Goal: Information Seeking & Learning: Learn about a topic

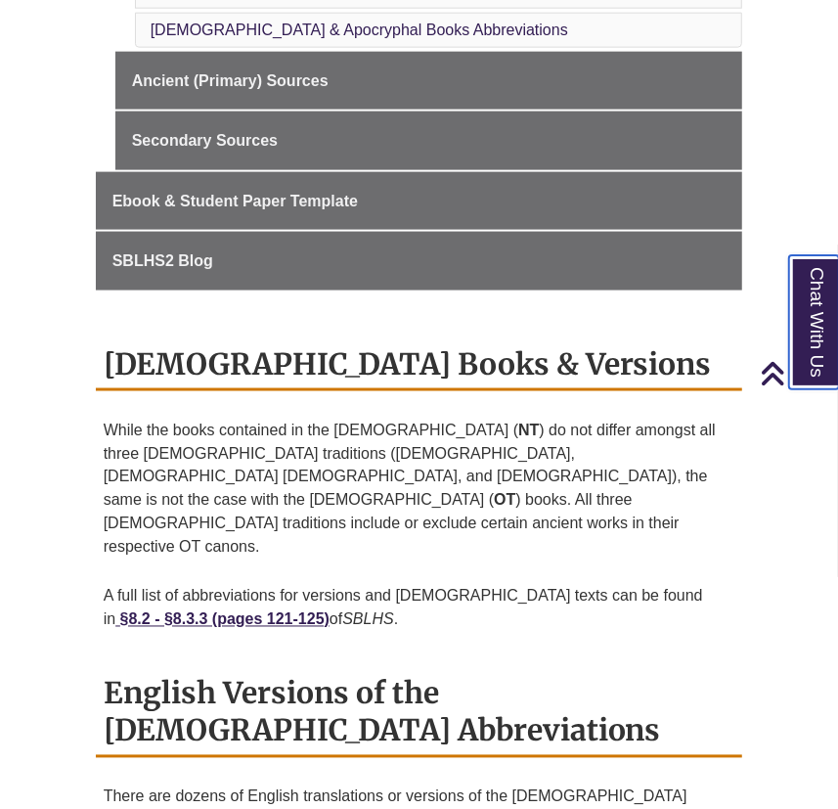
scroll to position [888, 0]
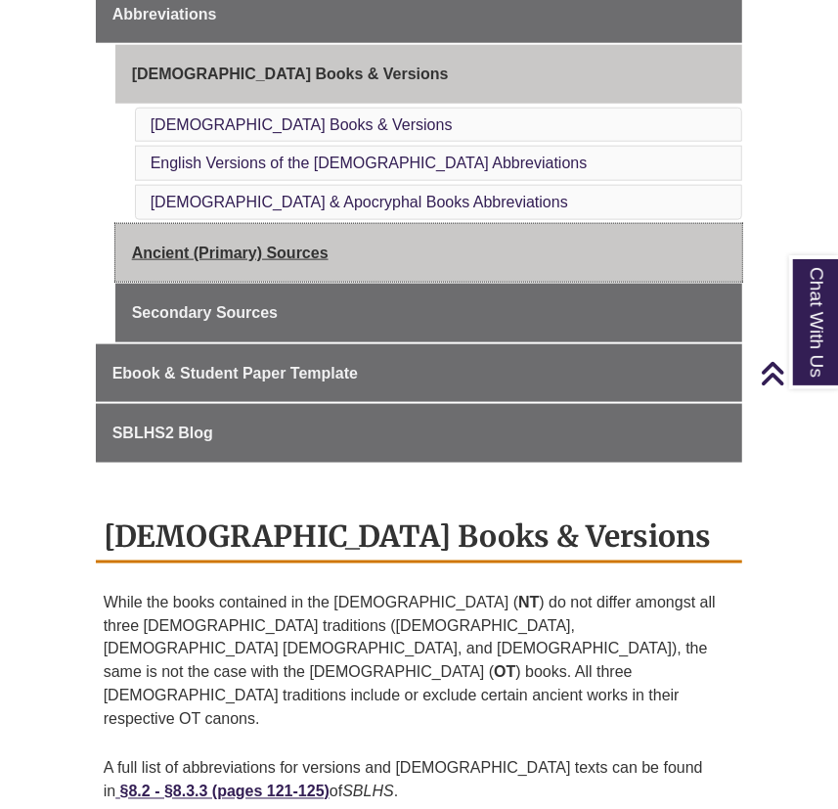
click at [317, 246] on link "Ancient (Primary) Sources" at bounding box center [429, 253] width 628 height 59
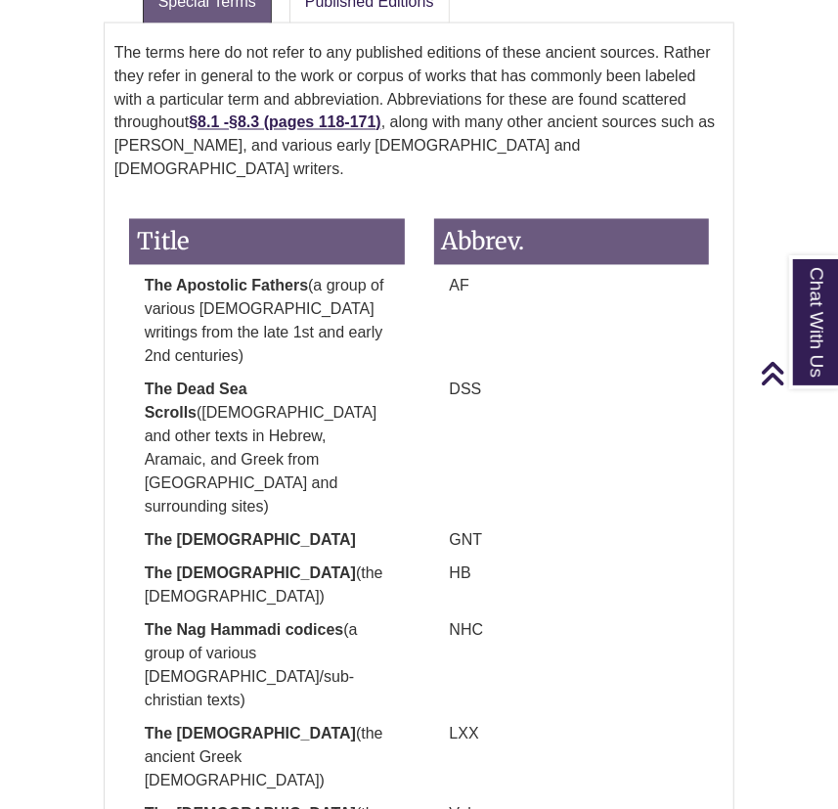
scroll to position [1155, 0]
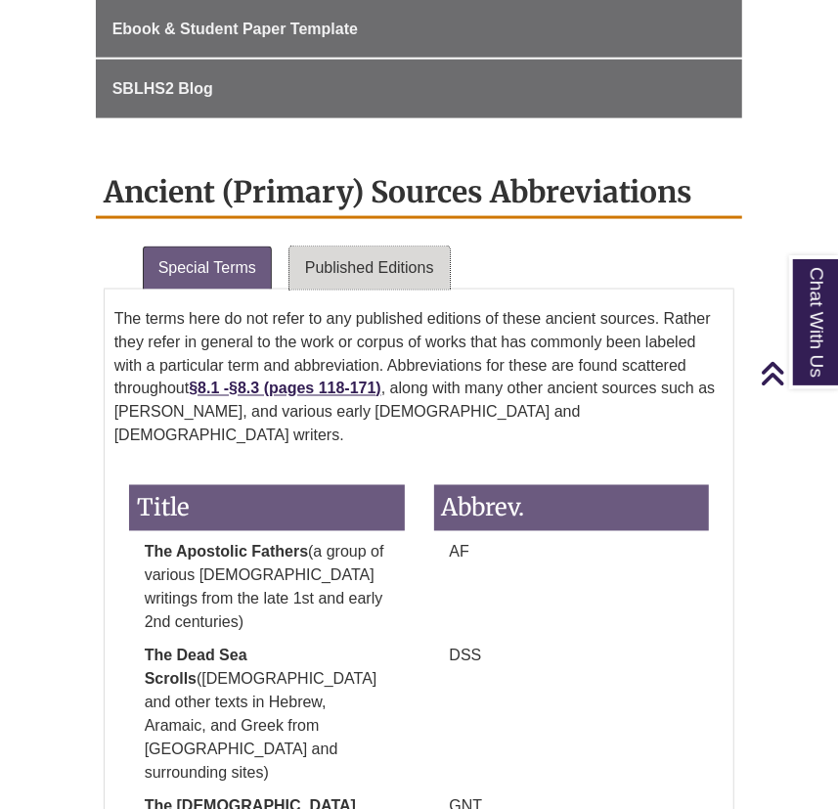
click at [352, 264] on link "Published Editions" at bounding box center [370, 268] width 160 height 43
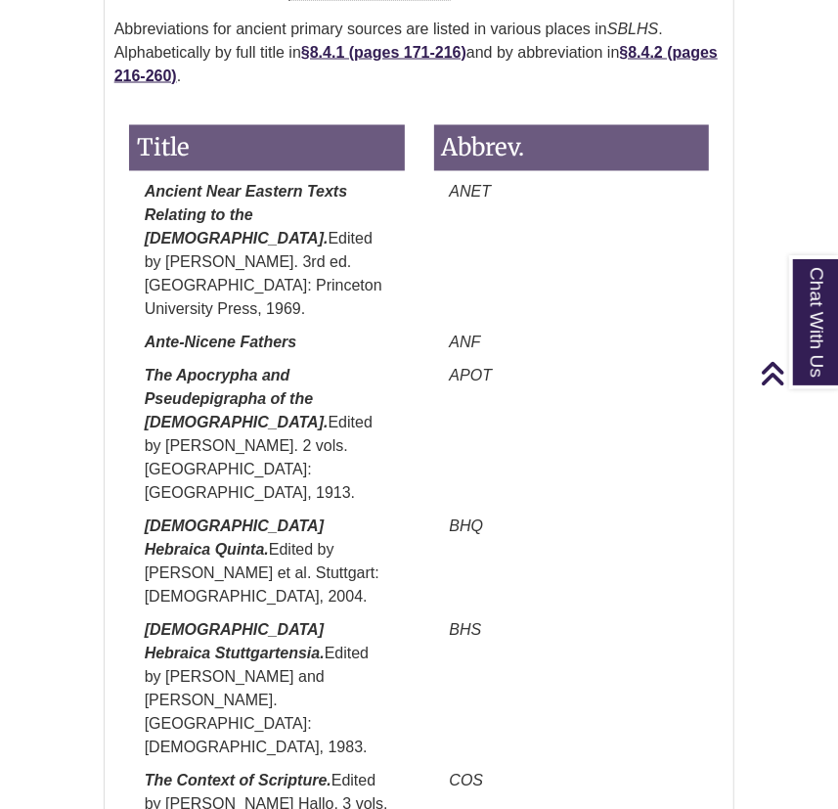
scroll to position [1244, 0]
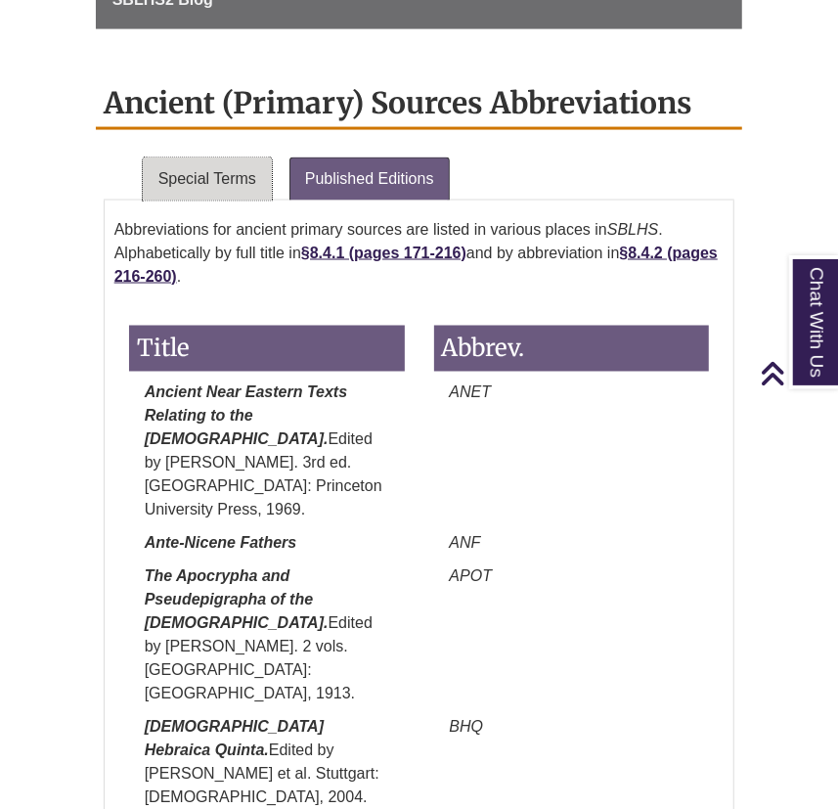
click at [244, 184] on link "Special Terms" at bounding box center [207, 179] width 129 height 43
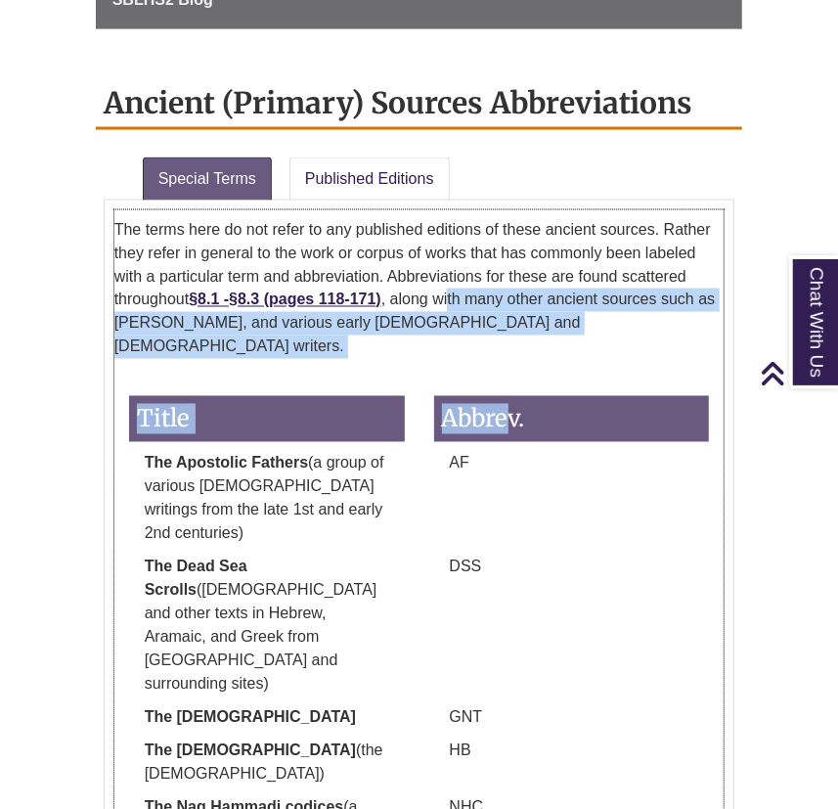
drag, startPoint x: 456, startPoint y: 297, endPoint x: 504, endPoint y: 343, distance: 66.4
click at [504, 343] on div "The terms here do not refer to any published editions of these ancient sources.…" at bounding box center [419, 658] width 610 height 897
click at [504, 345] on div "The terms here do not refer to any published editions of these ancient sources.…" at bounding box center [419, 658] width 610 height 897
click at [551, 319] on p "The terms here do not refer to any published editions of these ancient sources.…" at bounding box center [419, 288] width 610 height 157
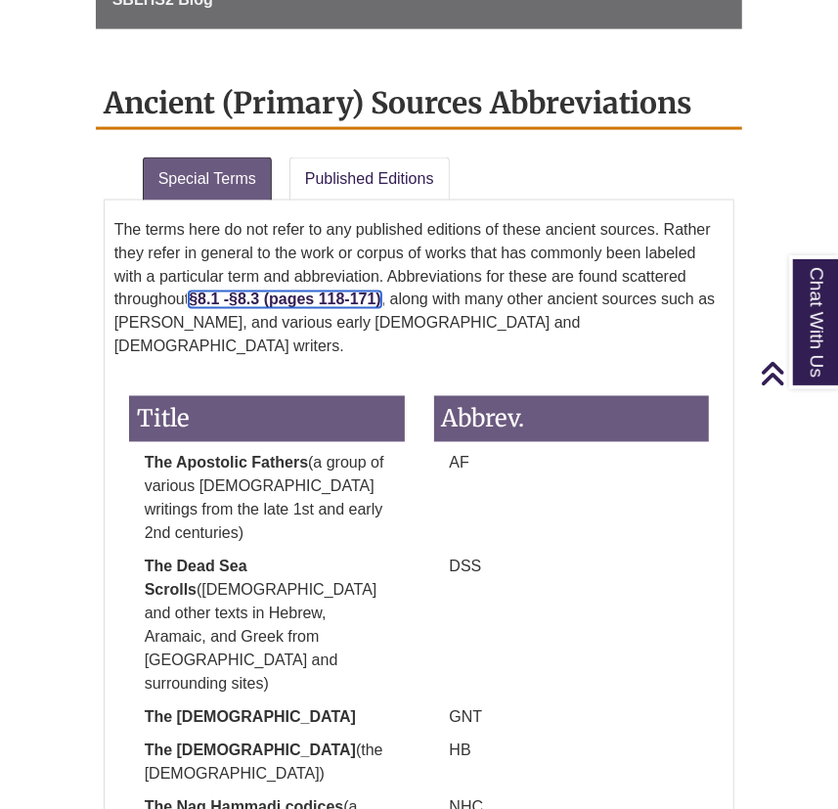
click at [336, 295] on strong "§8.3 (pages 118-171)" at bounding box center [305, 300] width 153 height 17
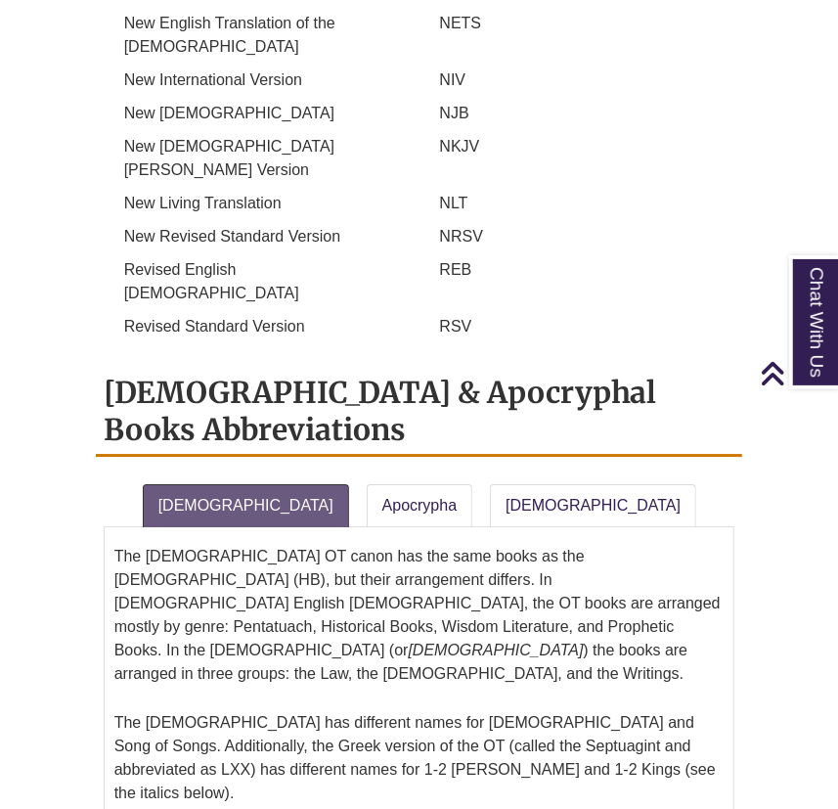
scroll to position [2401, 0]
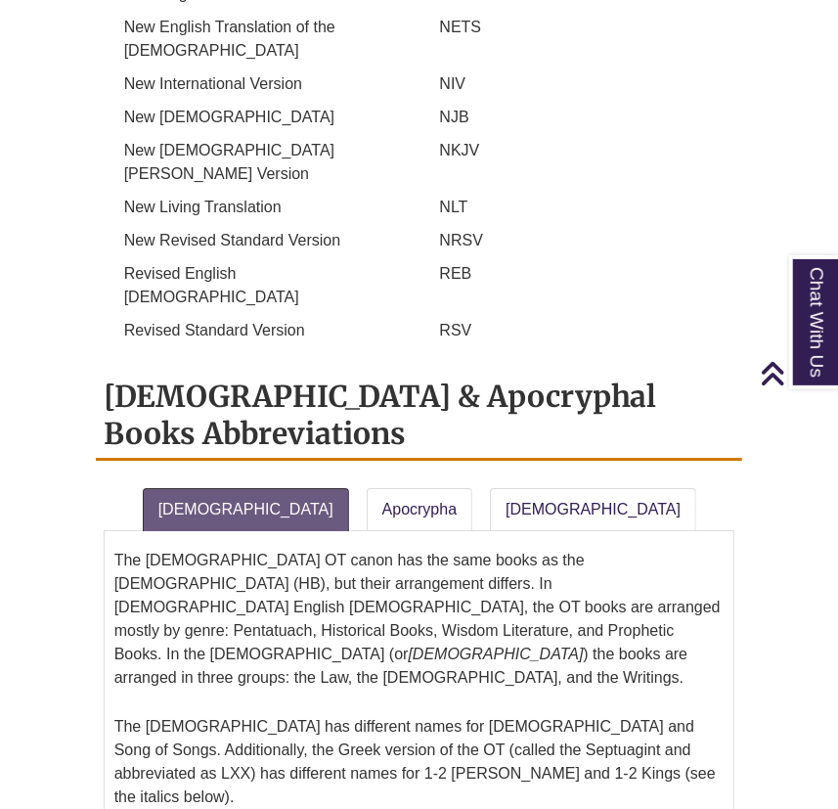
drag, startPoint x: 398, startPoint y: 170, endPoint x: 338, endPoint y: 217, distance: 76.7
click at [398, 480] on li "Apocrypha" at bounding box center [421, 505] width 124 height 51
click at [367, 488] on link "Apocrypha" at bounding box center [420, 509] width 107 height 43
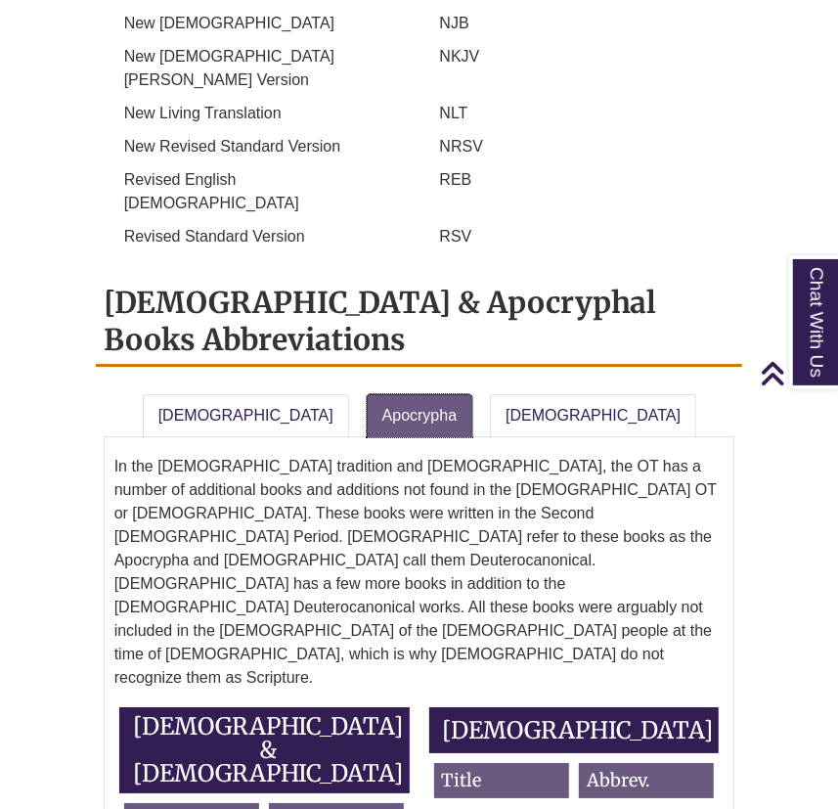
scroll to position [2490, 0]
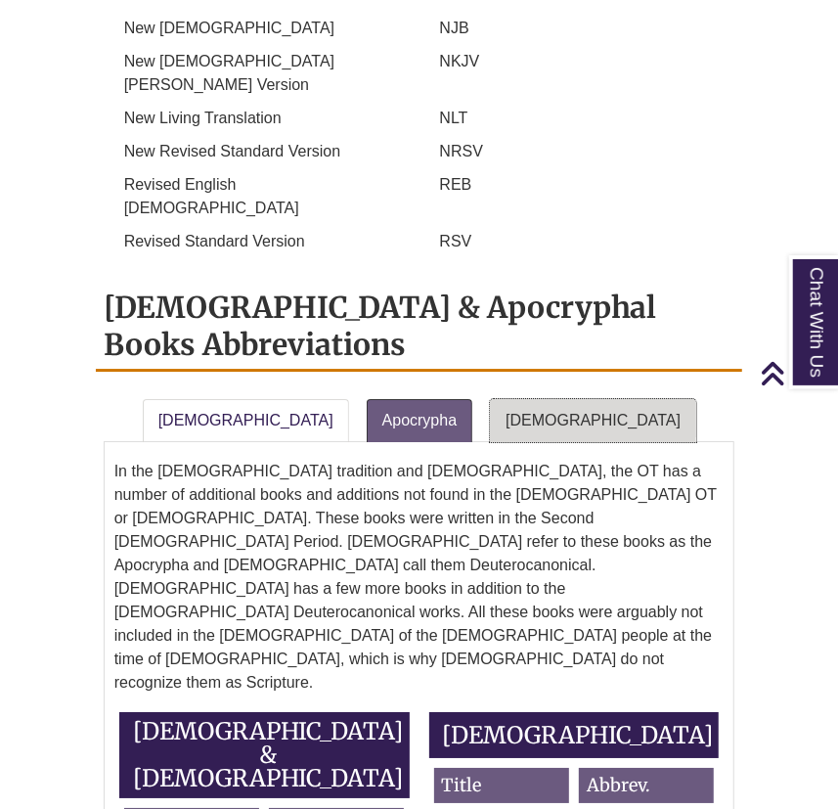
click at [494, 399] on link "[DEMOGRAPHIC_DATA]" at bounding box center [593, 420] width 206 height 43
